Goal: Information Seeking & Learning: Learn about a topic

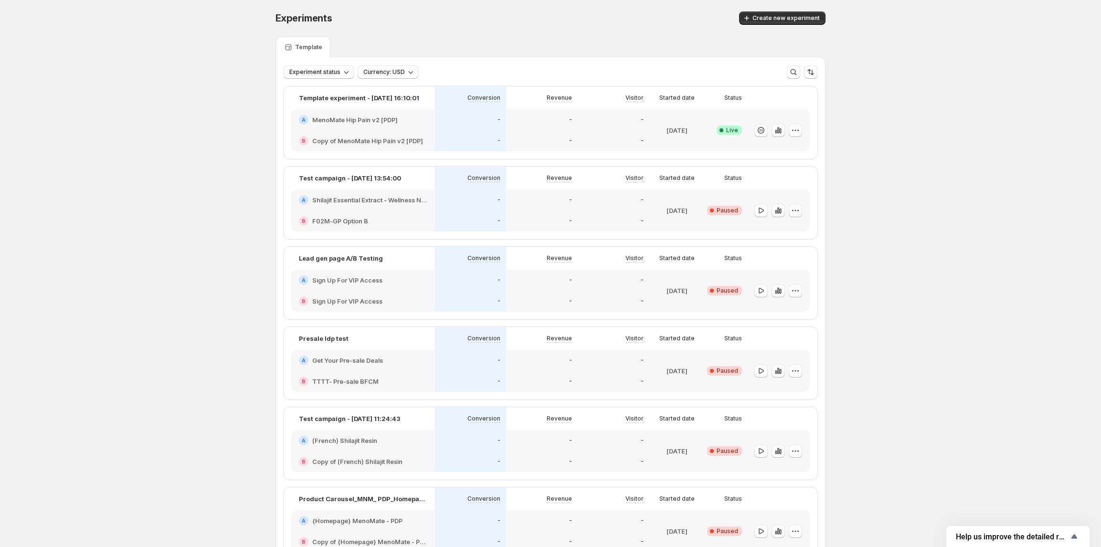
click at [373, 122] on h2 "MenoMate Hip Pain v2 [PDP]" at bounding box center [354, 120] width 85 height 10
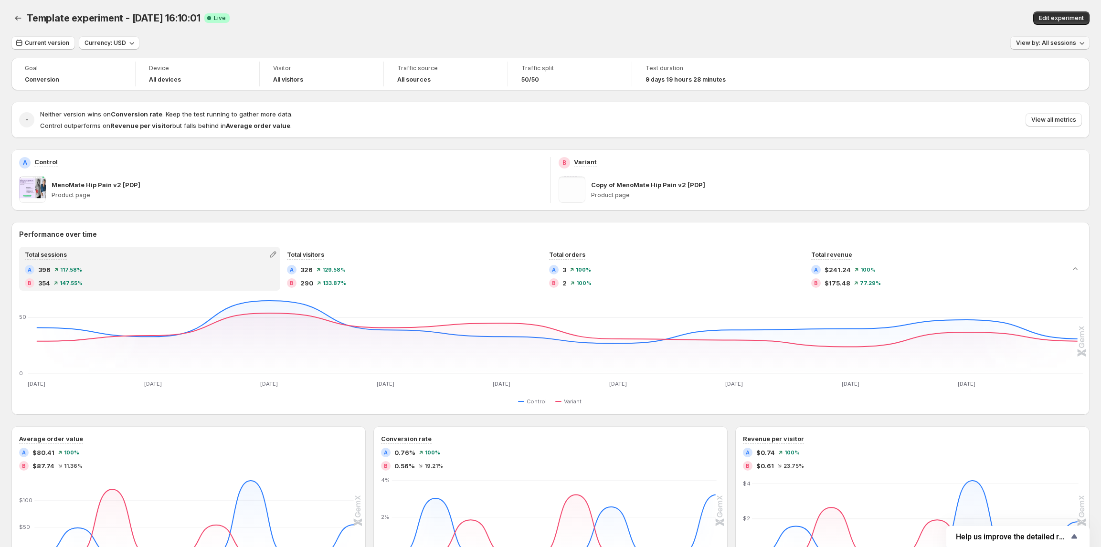
click at [1026, 44] on span "View by: All sessions" at bounding box center [1046, 43] width 60 height 8
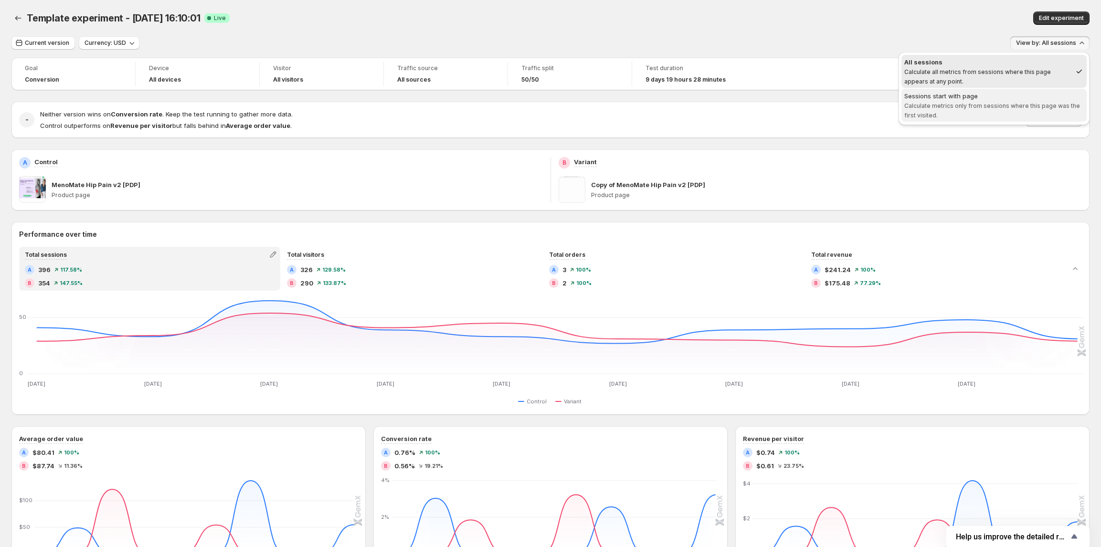
click at [975, 96] on div "Sessions start with page" at bounding box center [995, 96] width 180 height 10
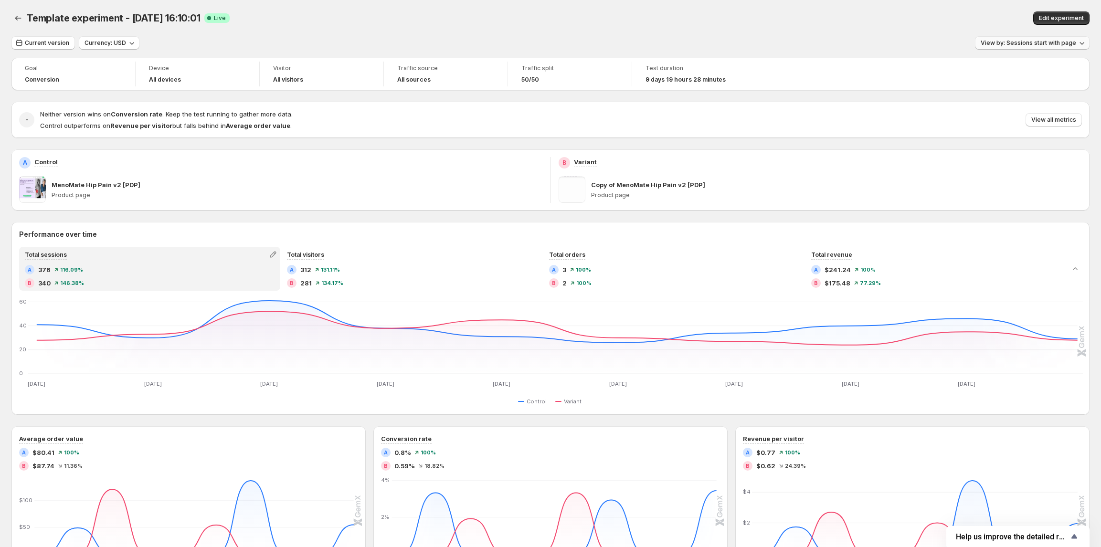
click at [1034, 42] on span "View by: Sessions start with page" at bounding box center [1029, 43] width 96 height 8
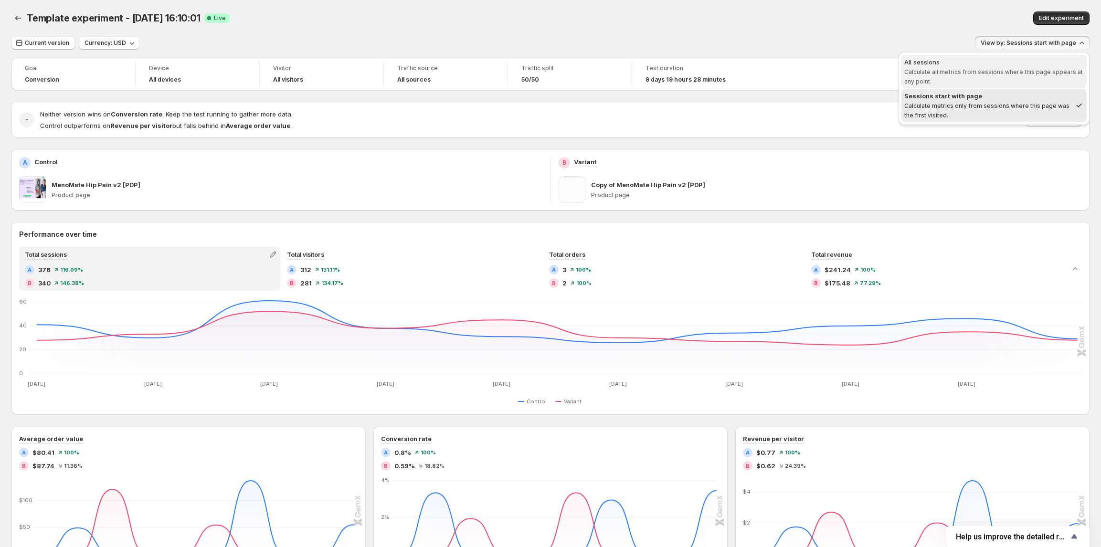
click at [1024, 70] on span "Calculate all metrics from sessions where this page appears at any point." at bounding box center [994, 76] width 179 height 17
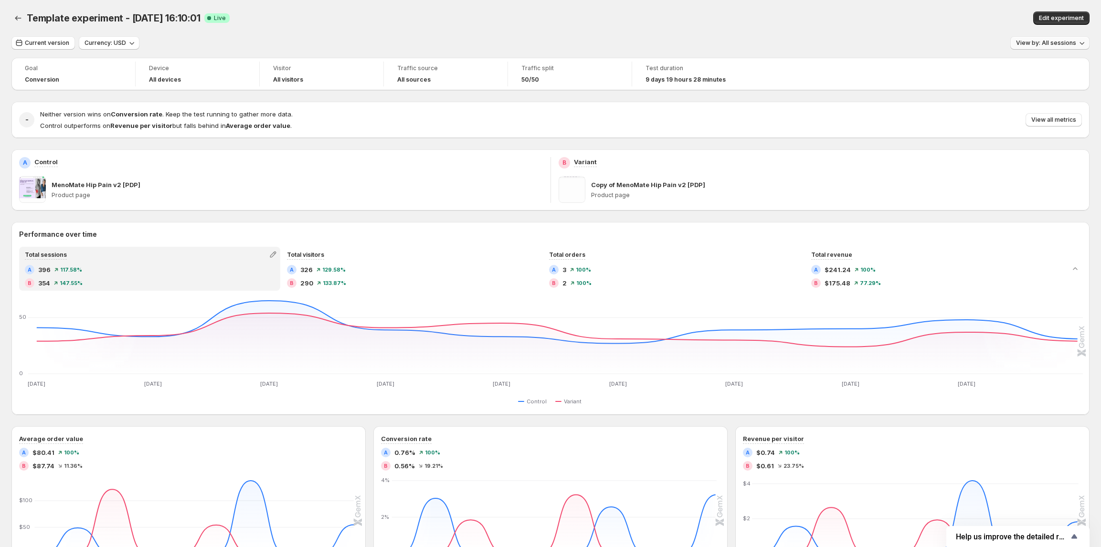
click at [1038, 46] on span "View by: All sessions" at bounding box center [1046, 43] width 60 height 8
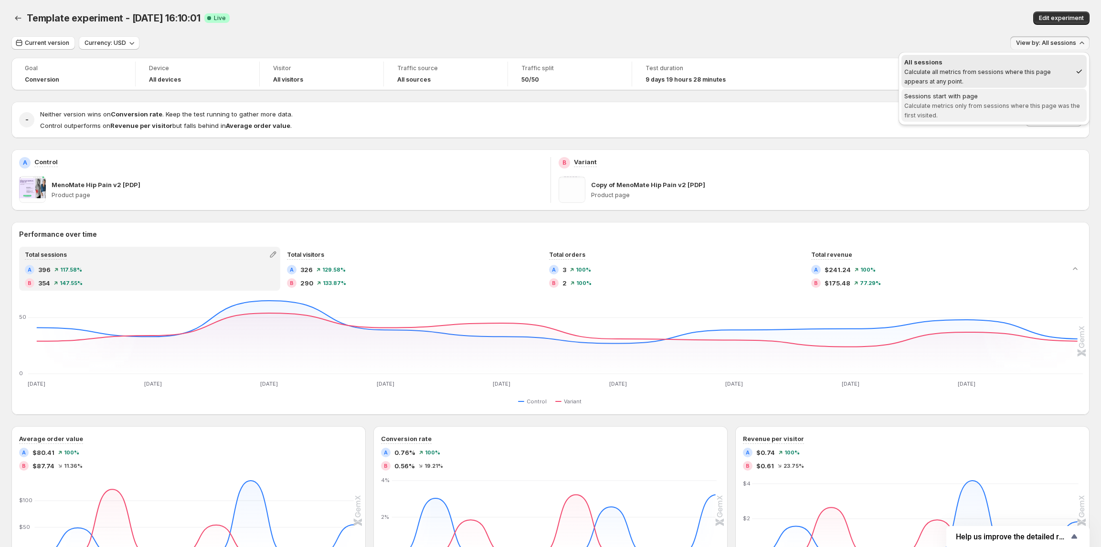
click at [1027, 92] on div "Sessions start with page" at bounding box center [995, 96] width 180 height 10
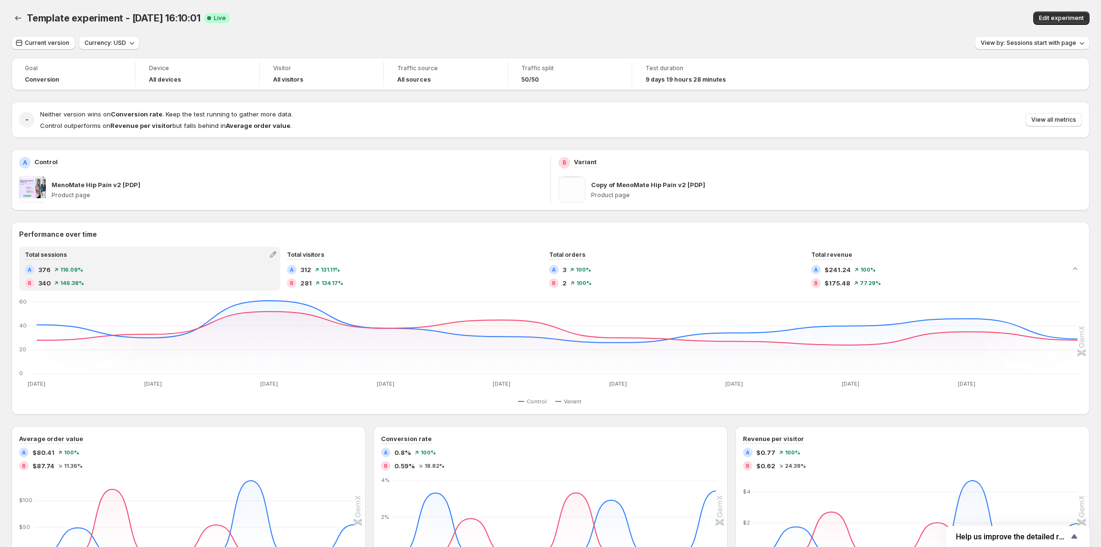
click at [1041, 50] on div "View by: Sessions start with page" at bounding box center [1032, 43] width 115 height 14
click at [1032, 43] on span "View by: Sessions start with page" at bounding box center [1029, 43] width 96 height 8
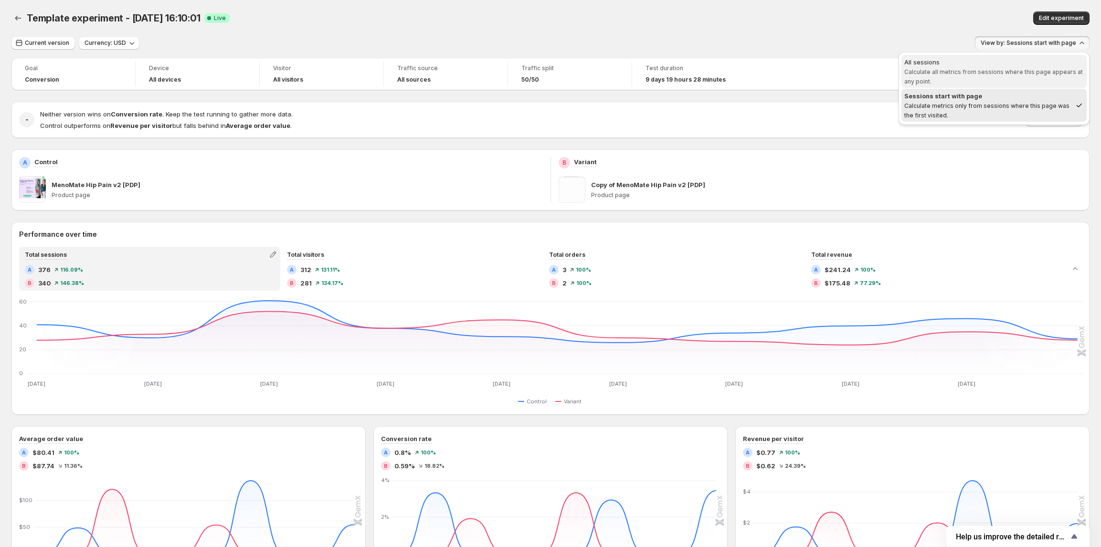
click at [1033, 71] on span "Calculate all metrics from sessions where this page appears at any point." at bounding box center [994, 76] width 179 height 17
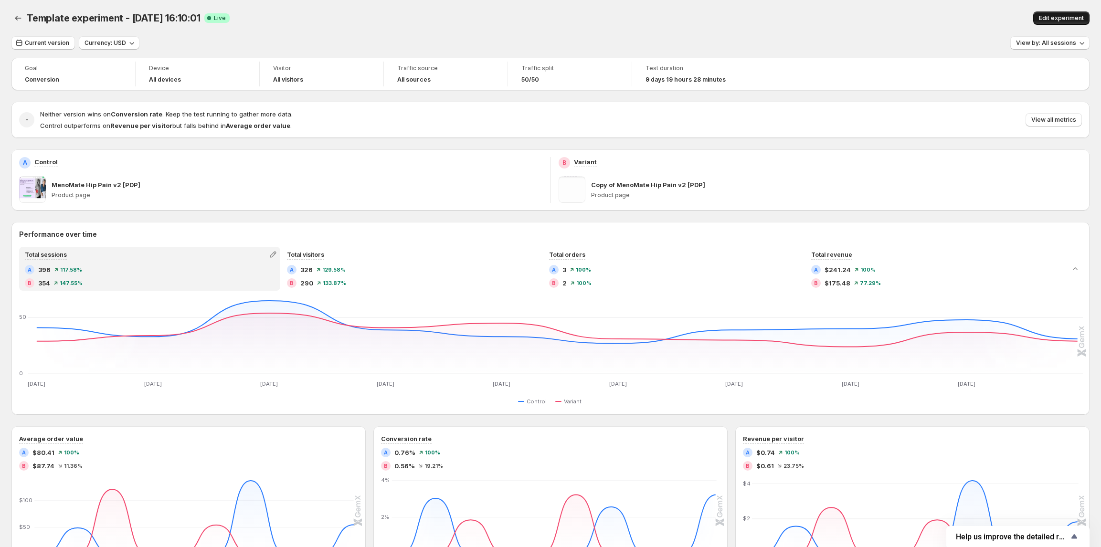
click at [1055, 14] on button "Edit experiment" at bounding box center [1062, 17] width 56 height 13
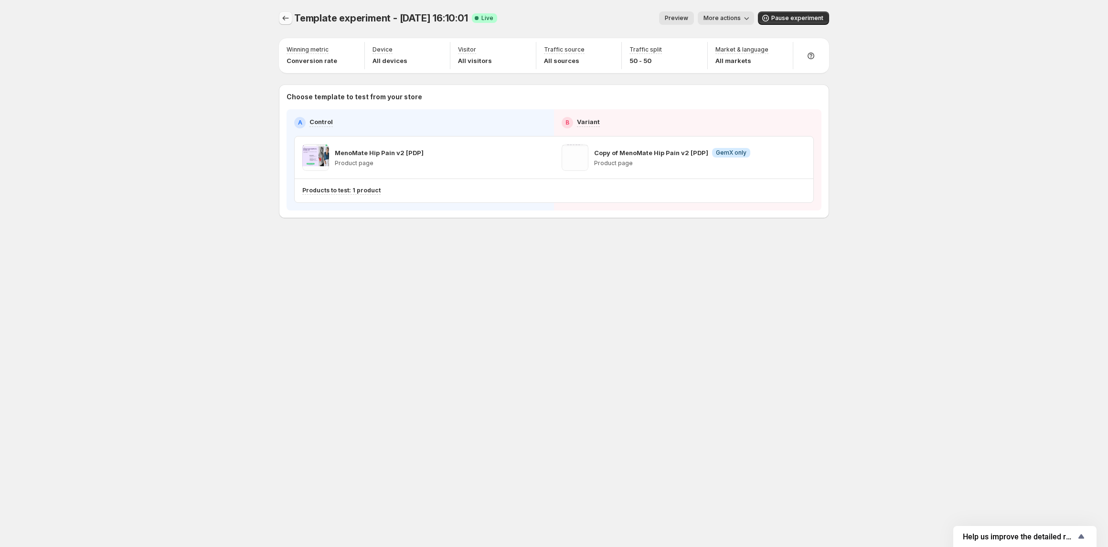
click at [284, 18] on icon "Experiments" at bounding box center [286, 18] width 6 height 5
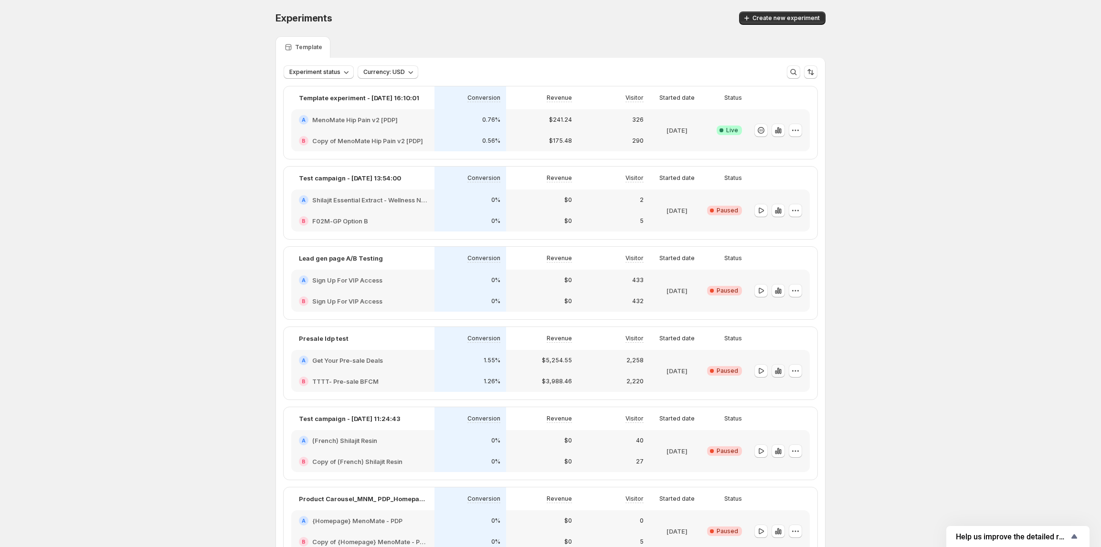
click at [777, 372] on icon "button" at bounding box center [779, 371] width 10 height 10
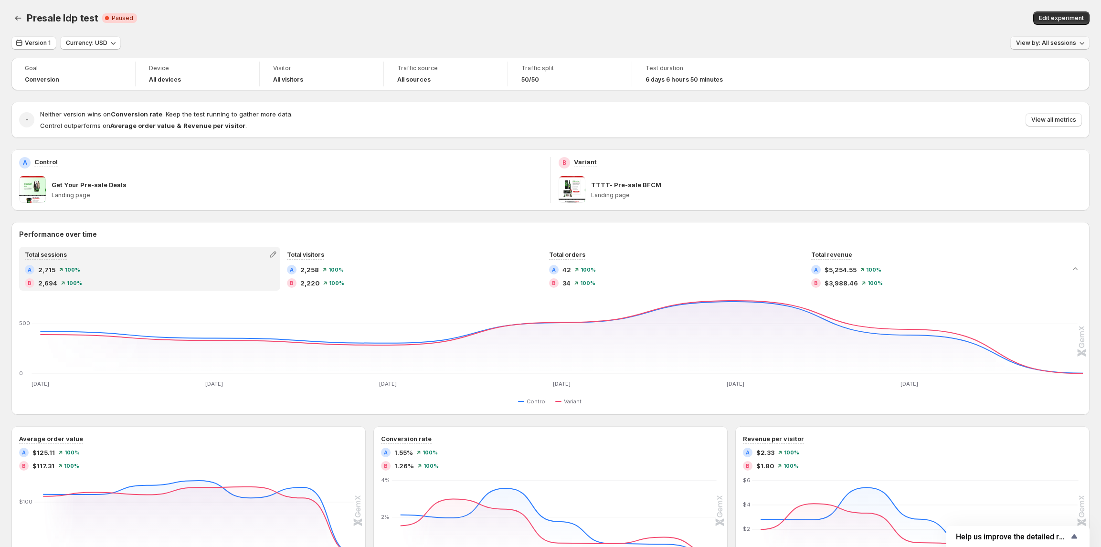
click at [1032, 45] on span "View by: All sessions" at bounding box center [1046, 43] width 60 height 8
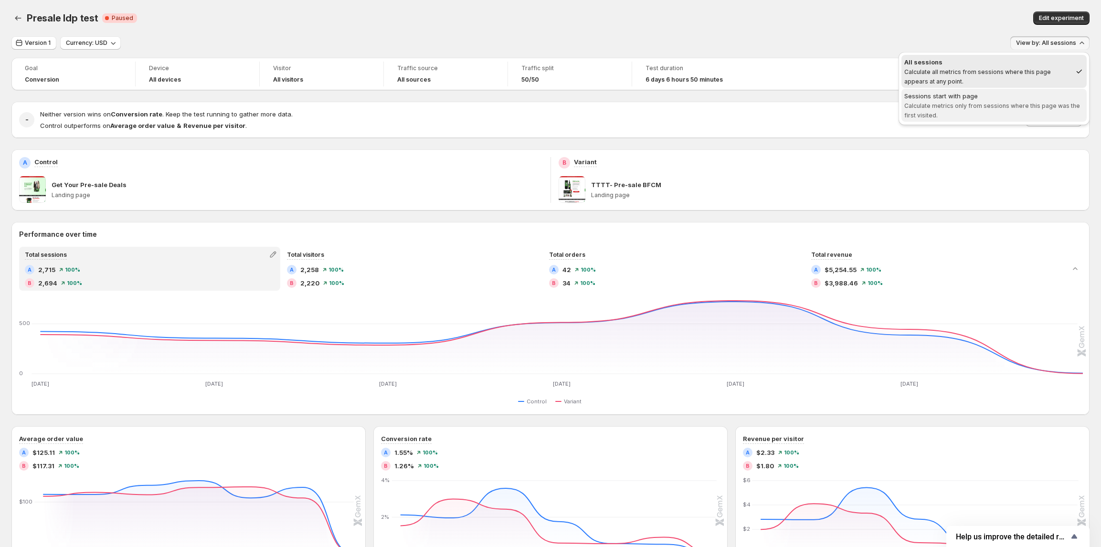
click at [1003, 96] on div "Sessions start with page" at bounding box center [995, 96] width 180 height 10
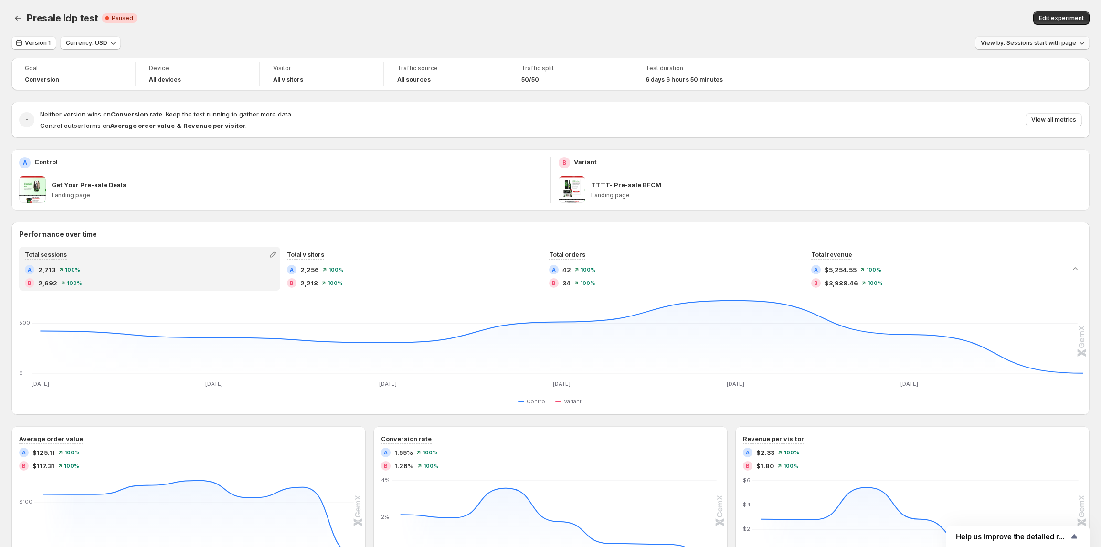
click at [1023, 45] on span "View by: Sessions start with page" at bounding box center [1029, 43] width 96 height 8
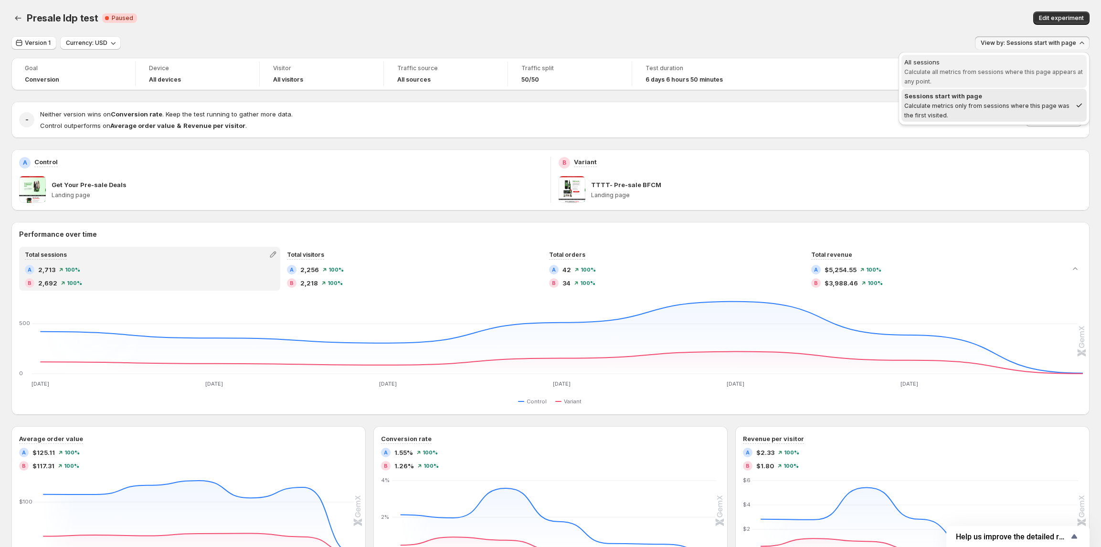
click at [1012, 70] on span "Calculate all metrics from sessions where this page appears at any point." at bounding box center [994, 76] width 179 height 17
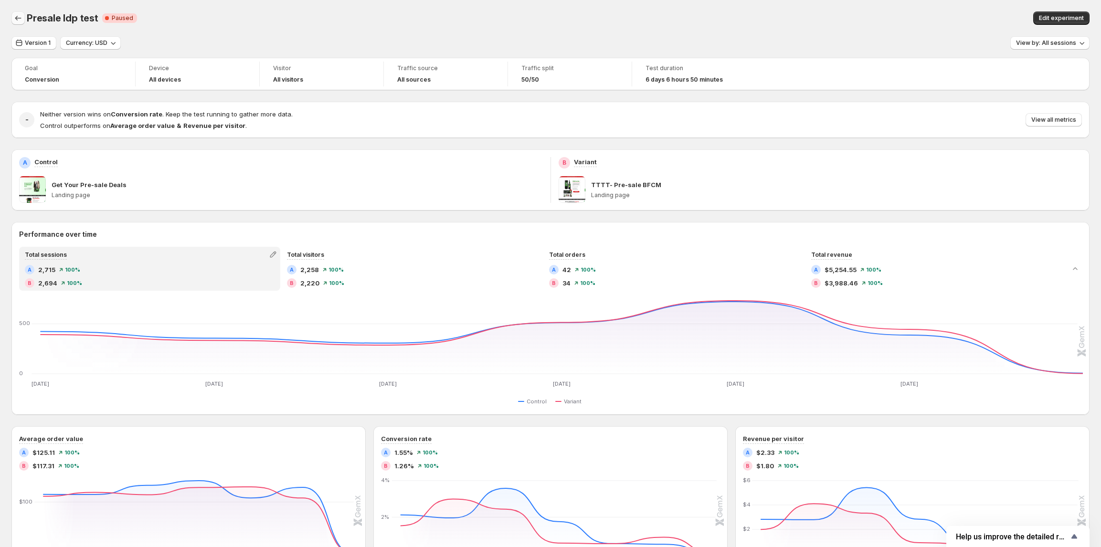
click at [18, 20] on icon "Back" at bounding box center [18, 18] width 10 height 10
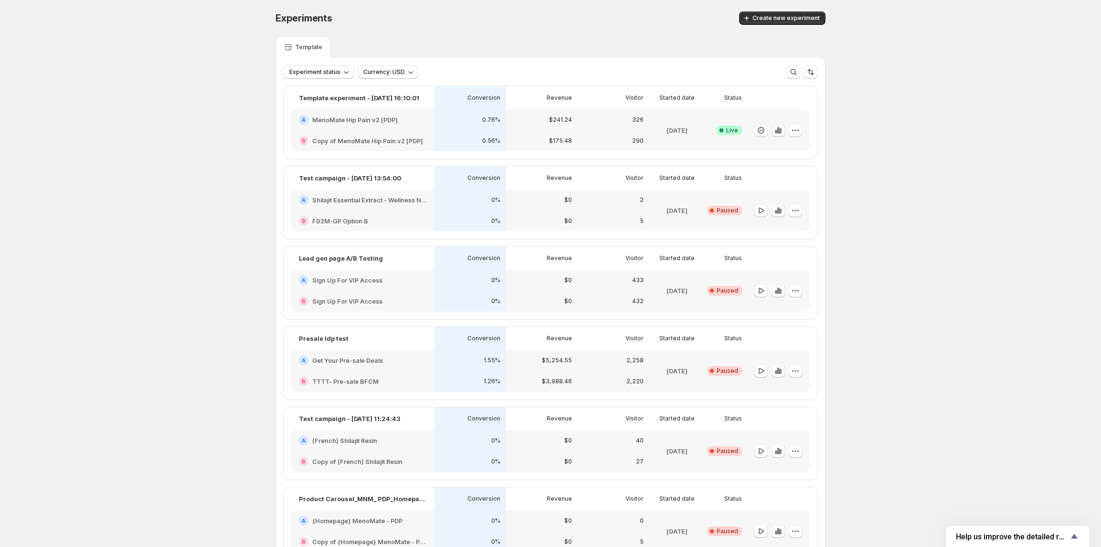
click at [779, 130] on icon "button" at bounding box center [779, 130] width 2 height 6
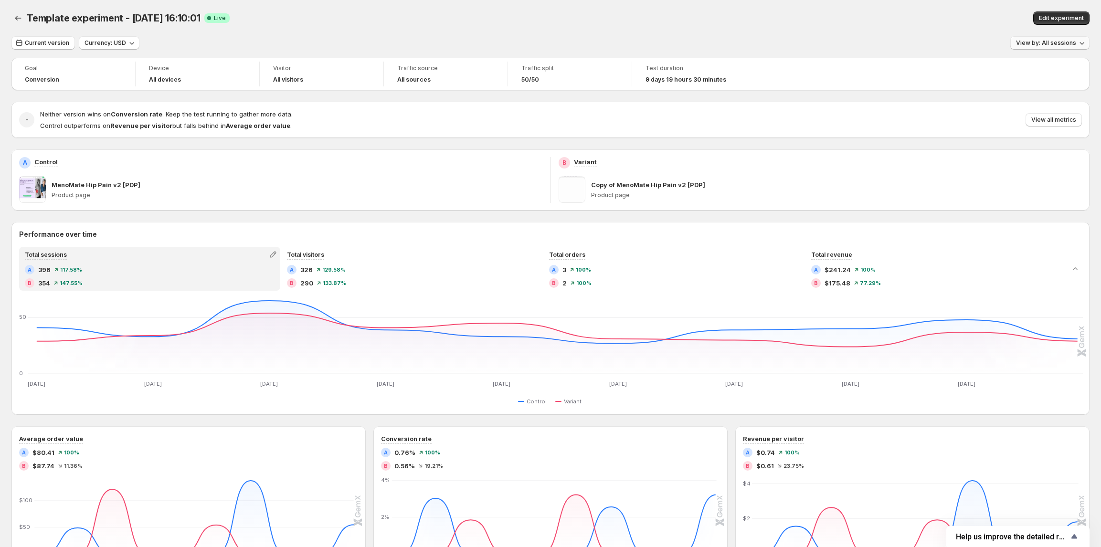
click at [1026, 48] on button "View by: All sessions" at bounding box center [1050, 42] width 79 height 13
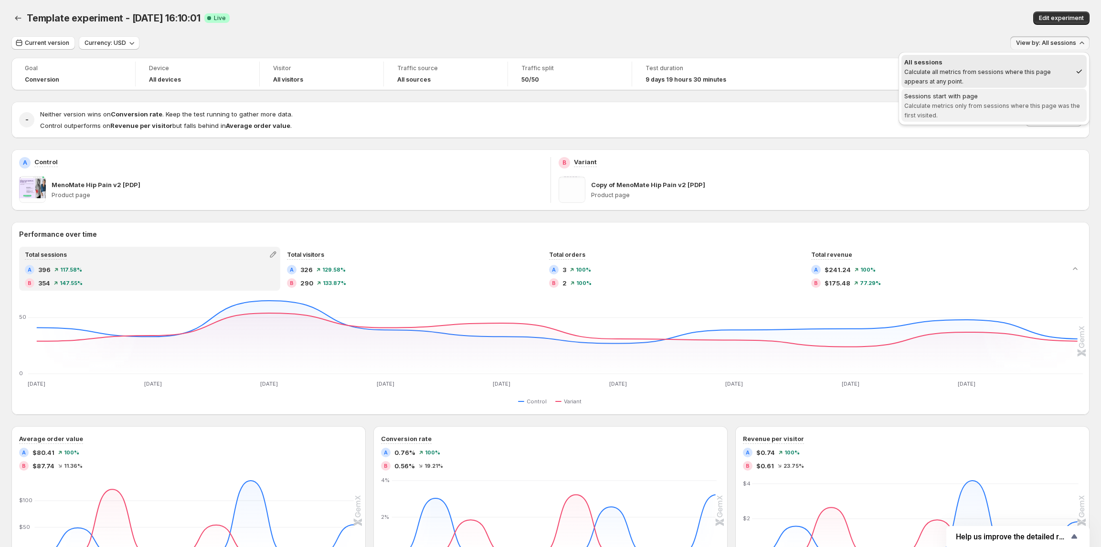
click at [1000, 94] on div "Sessions start with page" at bounding box center [995, 96] width 180 height 10
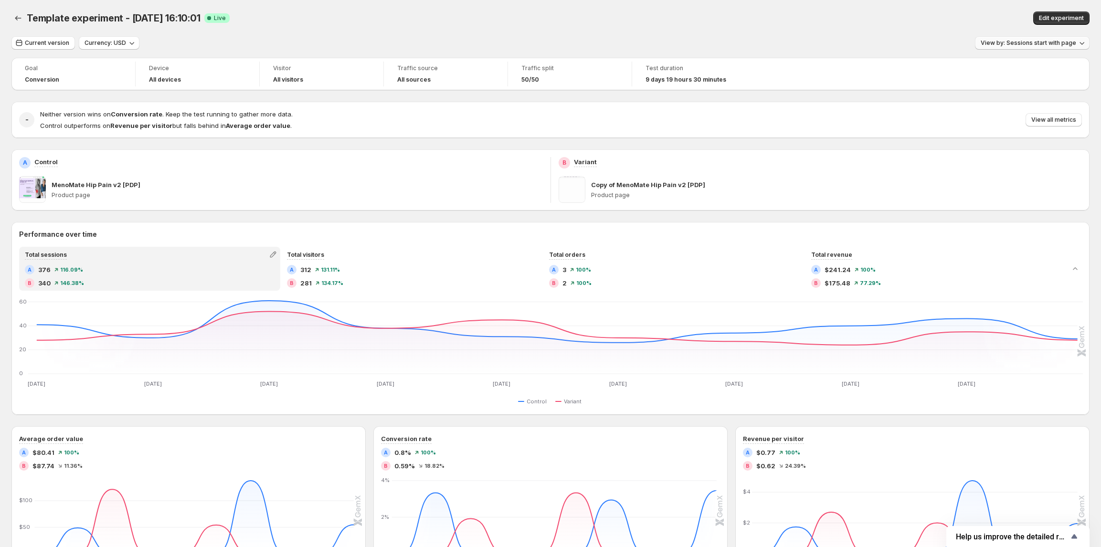
click at [1047, 40] on span "View by: Sessions start with page" at bounding box center [1029, 43] width 96 height 8
click at [1005, 73] on span "Calculate all metrics from sessions where this page appears at any point." at bounding box center [994, 76] width 179 height 17
click at [21, 14] on button "Back" at bounding box center [17, 17] width 13 height 13
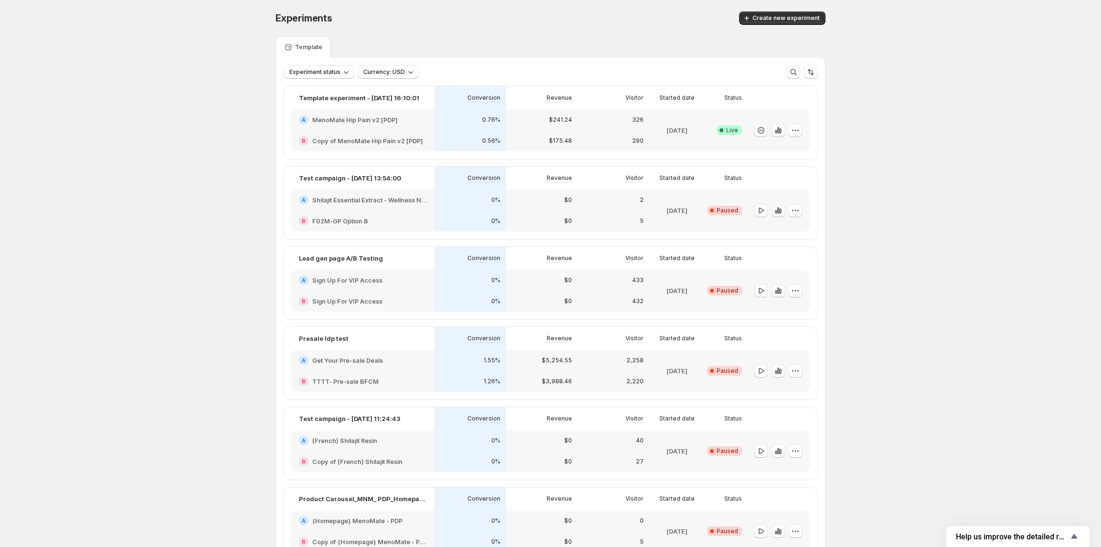
click at [780, 210] on icon "button" at bounding box center [779, 211] width 10 height 10
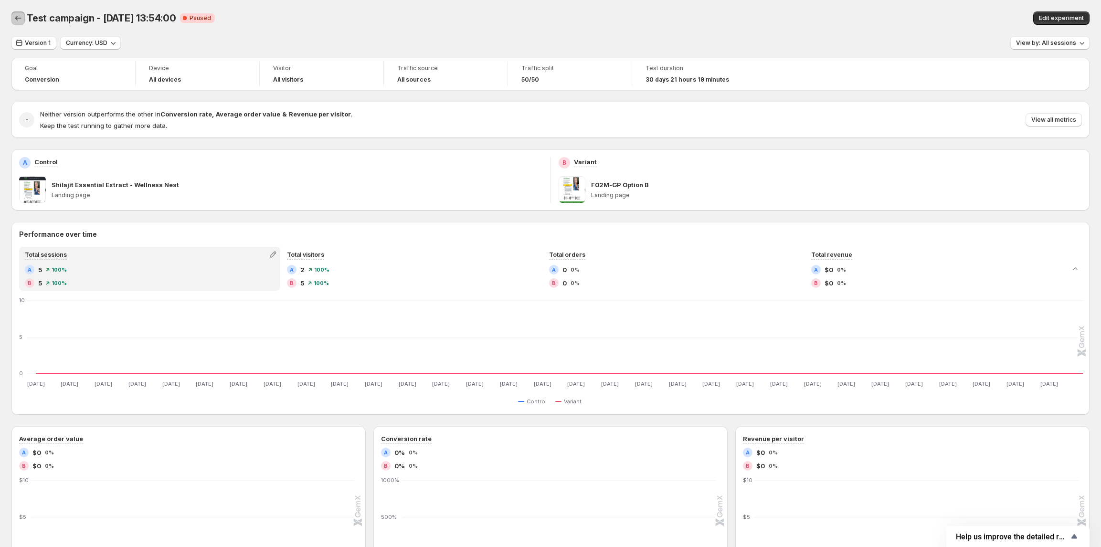
click at [15, 19] on icon "Back" at bounding box center [18, 18] width 10 height 10
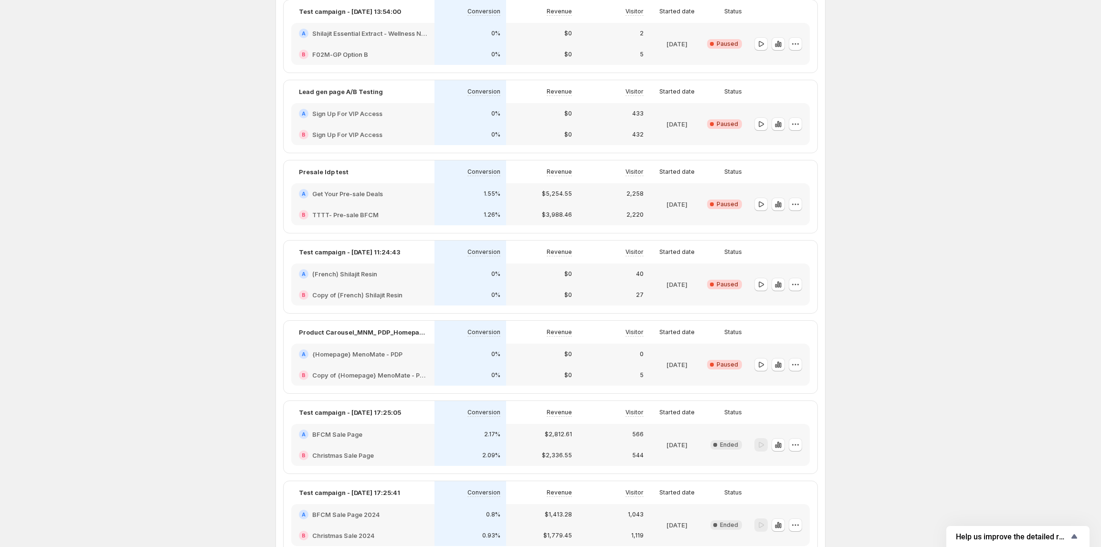
scroll to position [255, 0]
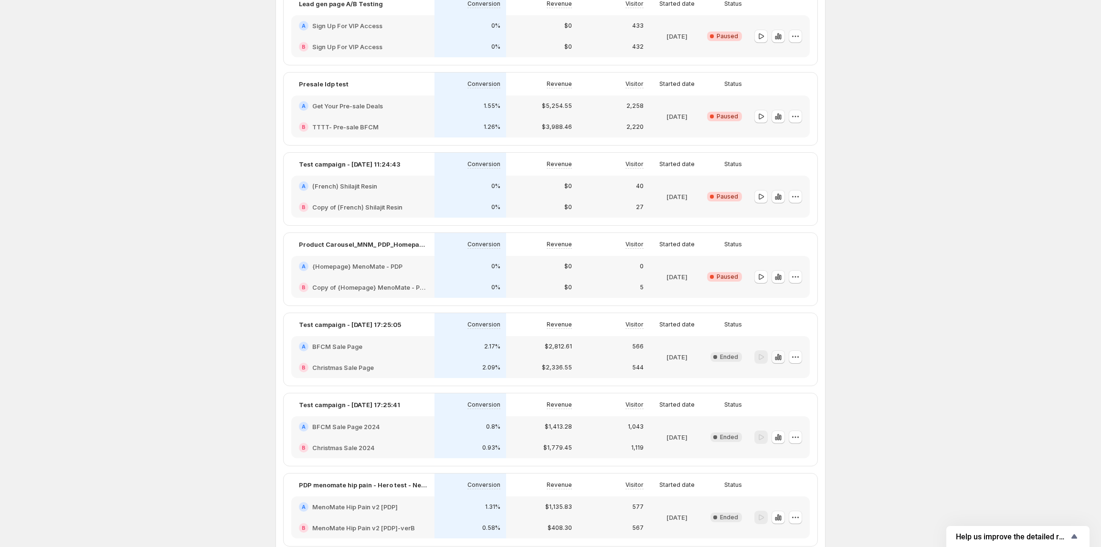
click at [778, 356] on icon "button" at bounding box center [779, 357] width 10 height 10
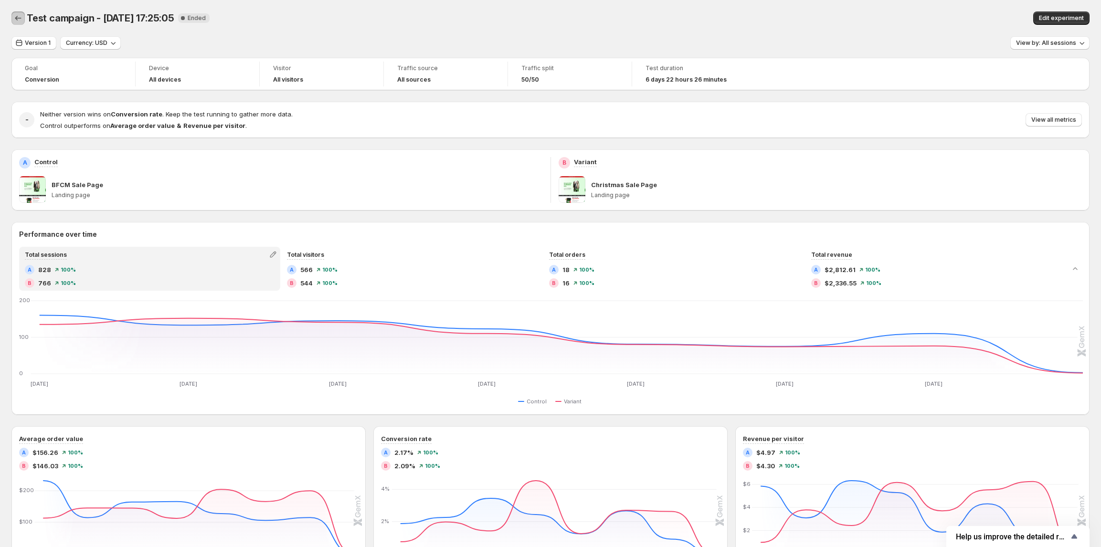
click at [16, 16] on icon "Back" at bounding box center [18, 18] width 10 height 10
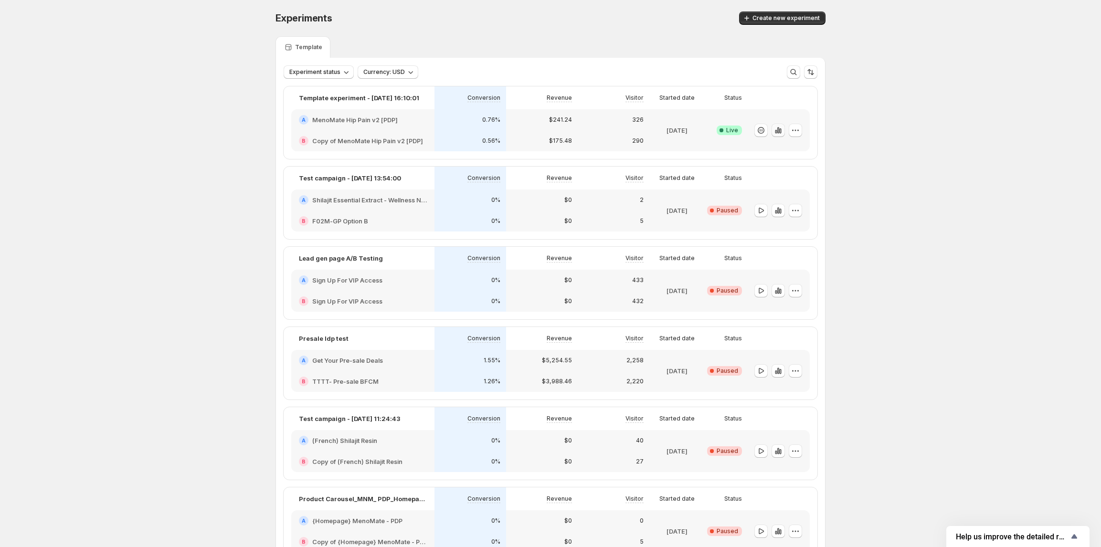
click at [783, 131] on icon "button" at bounding box center [779, 131] width 10 height 10
